Goal: Information Seeking & Learning: Learn about a topic

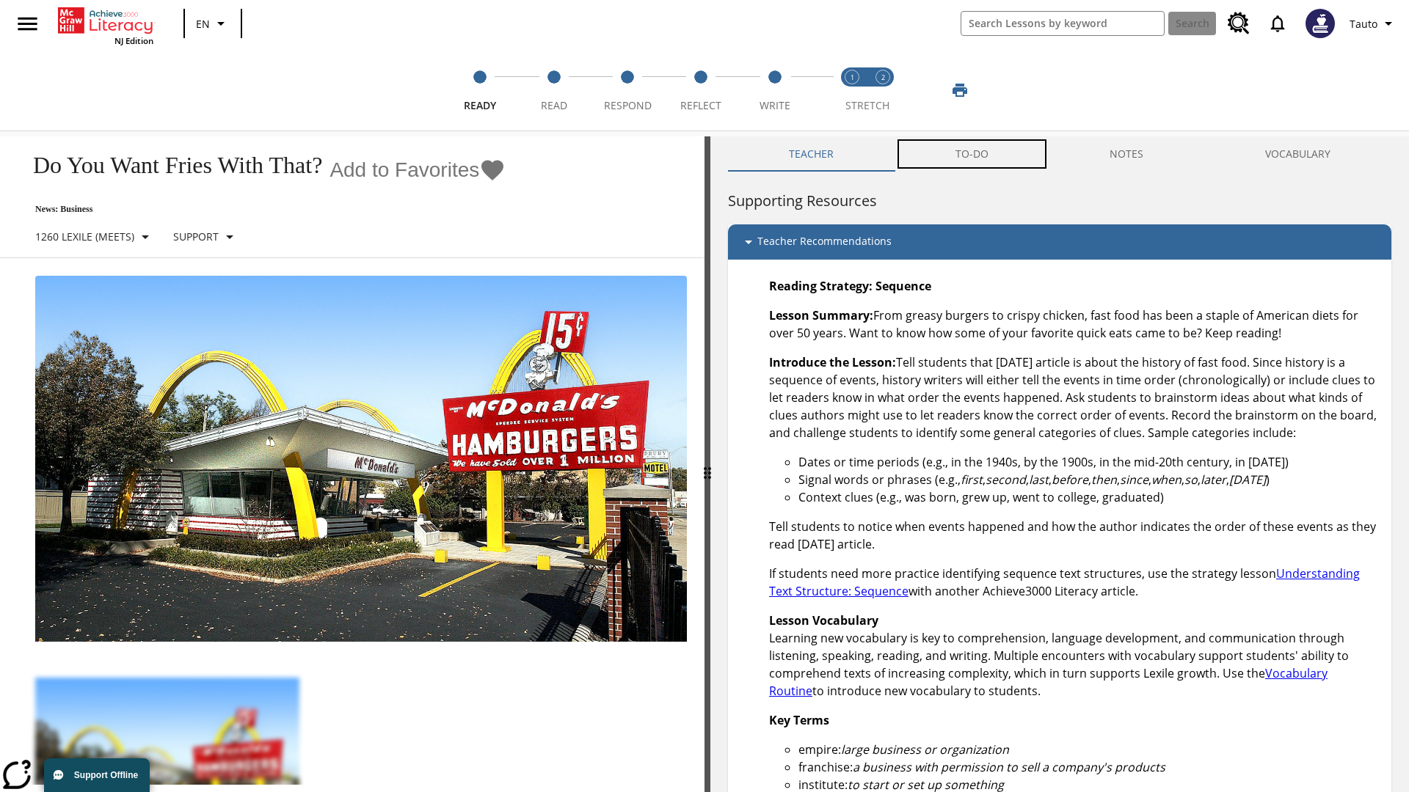
click at [972, 154] on button "TO-DO" at bounding box center [971, 153] width 155 height 35
